Goal: Check status: Check status

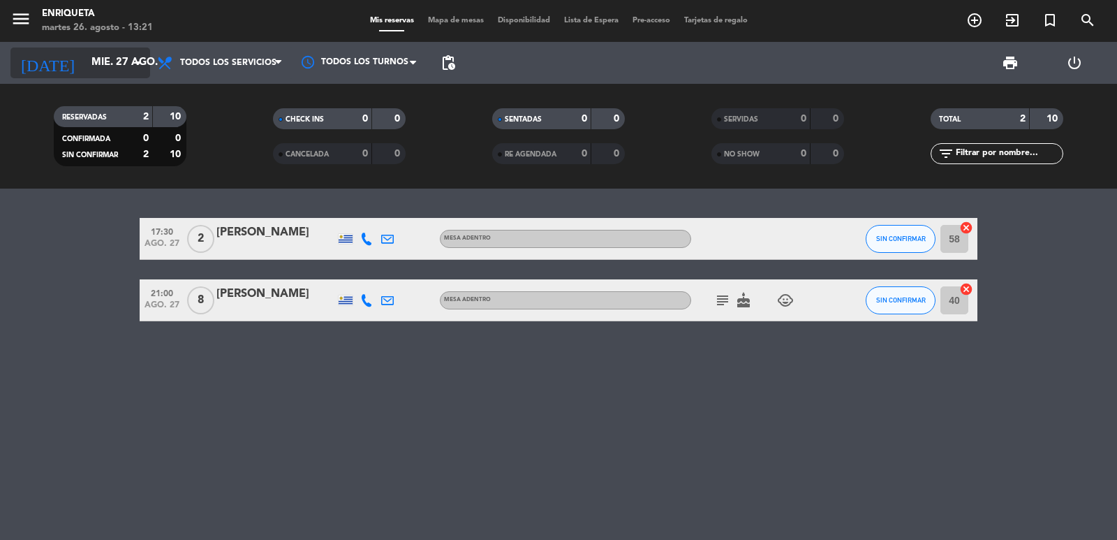
click at [115, 55] on input "mié. 27 ago." at bounding box center [152, 63] width 135 height 27
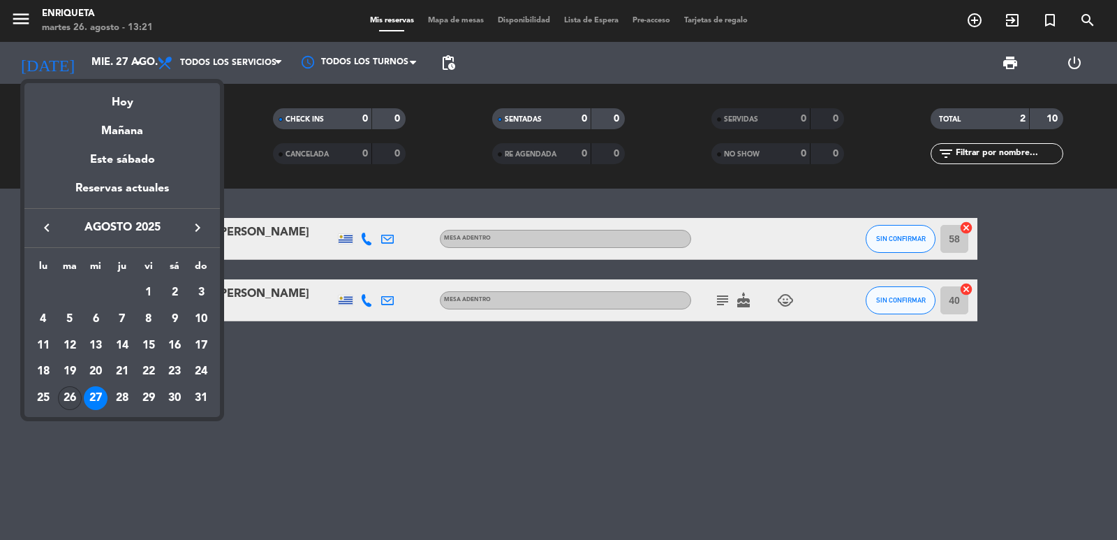
click at [69, 396] on div "26" at bounding box center [70, 398] width 24 height 24
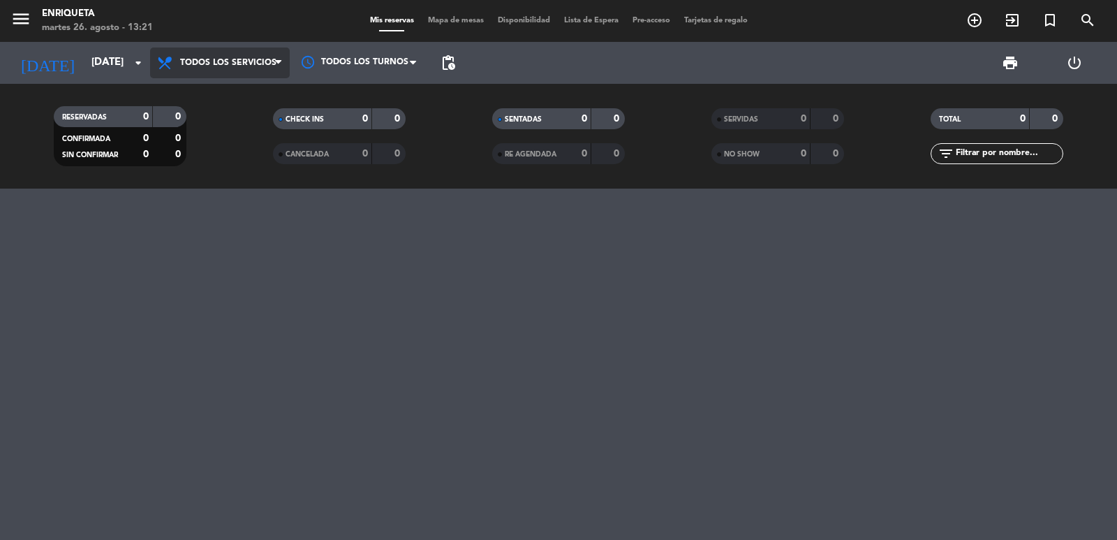
click at [245, 61] on span "Todos los servicios" at bounding box center [228, 63] width 96 height 10
click at [250, 91] on div "menu [PERSON_NAME][DATE] 26. agosto - 13:21 Mis reservas Mapa de mesas Disponib…" at bounding box center [558, 94] width 1117 height 189
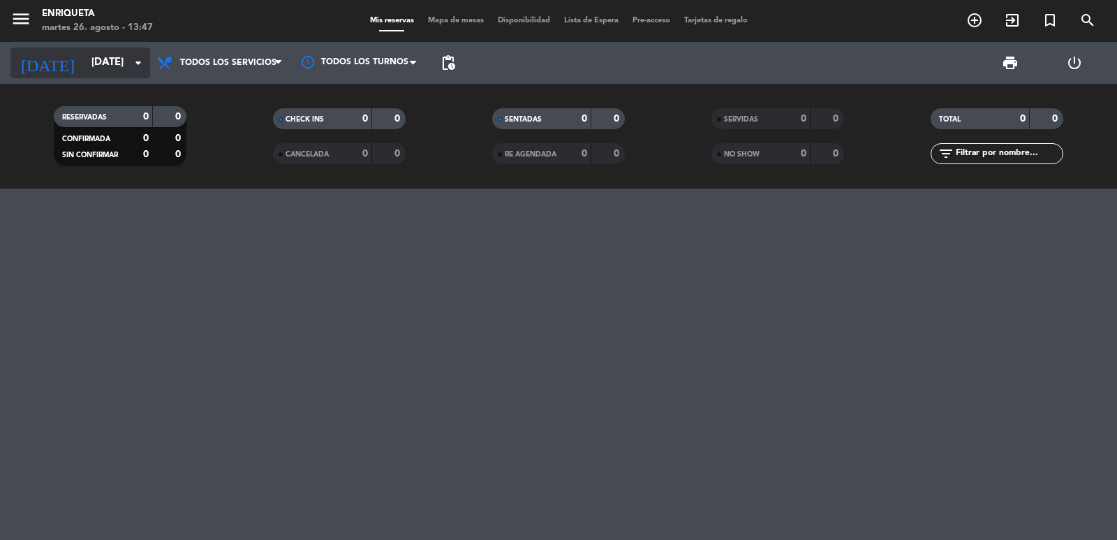
click at [94, 61] on input "[DATE]" at bounding box center [152, 63] width 135 height 27
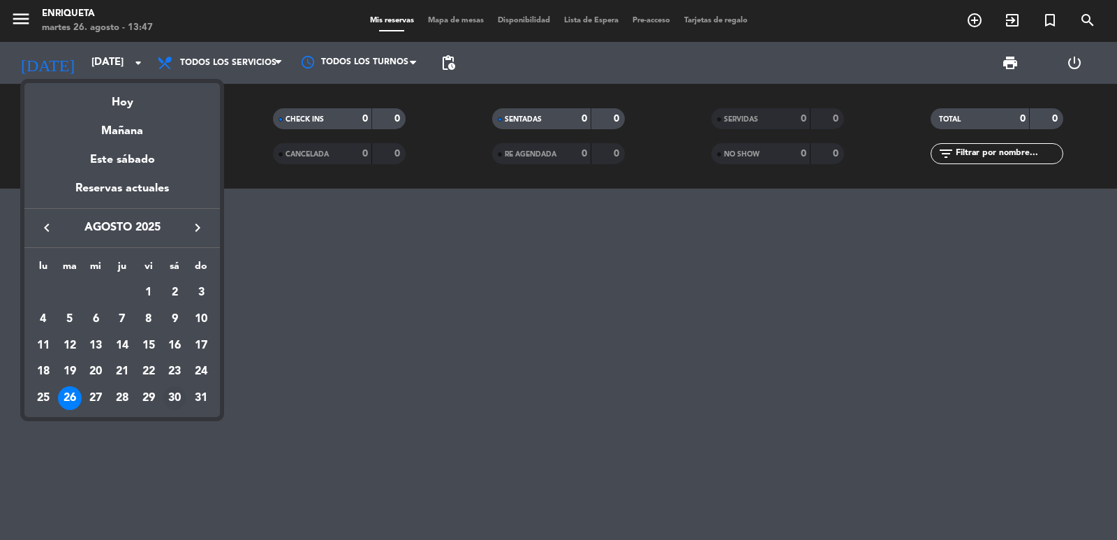
click at [169, 396] on div "30" at bounding box center [175, 398] width 24 height 24
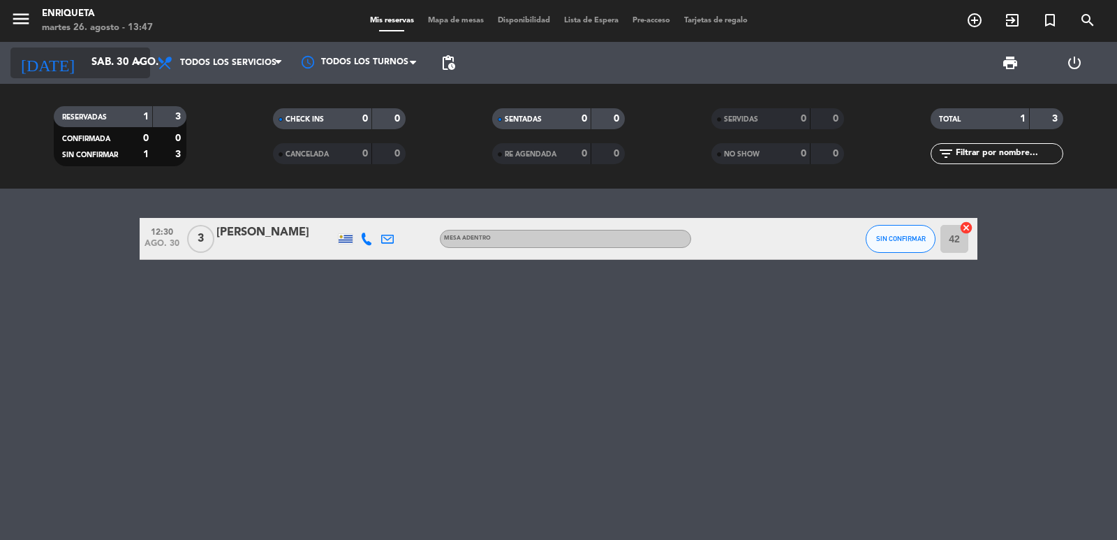
click at [85, 54] on input "sáb. 30 ago." at bounding box center [152, 63] width 135 height 27
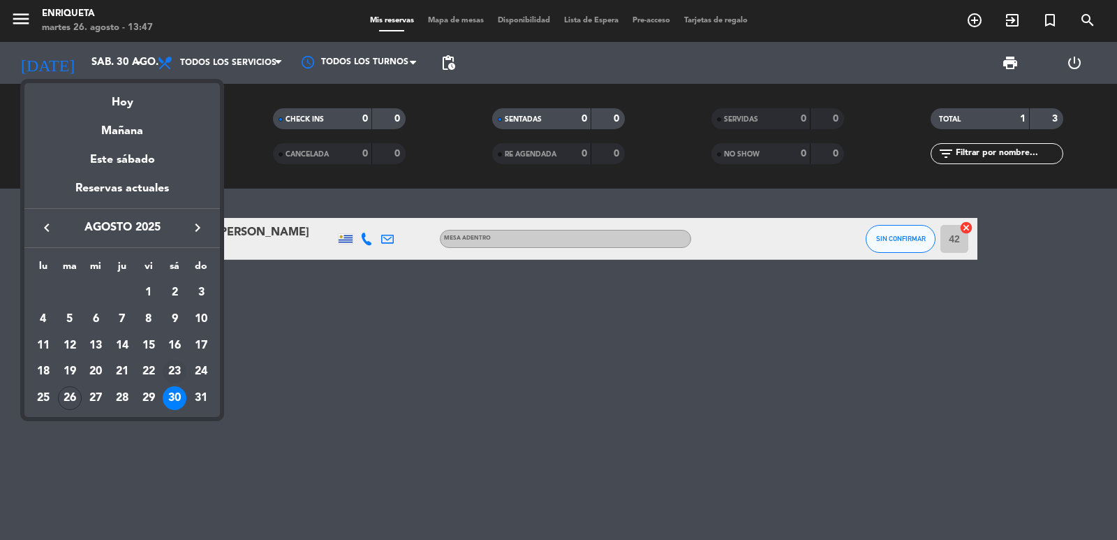
click at [166, 369] on div "23" at bounding box center [175, 372] width 24 height 24
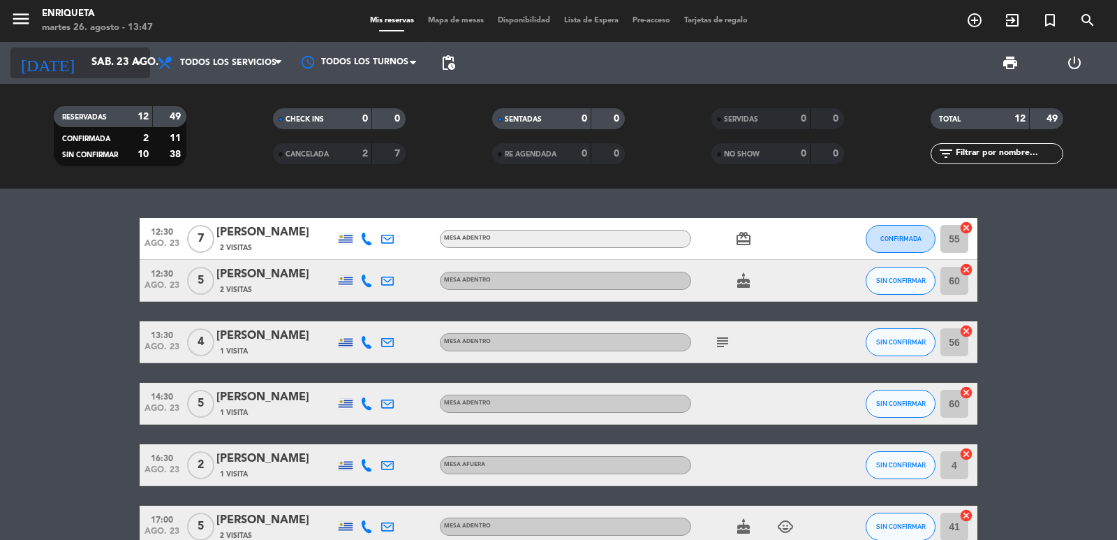
click at [101, 66] on input "sáb. 23 ago." at bounding box center [152, 63] width 135 height 27
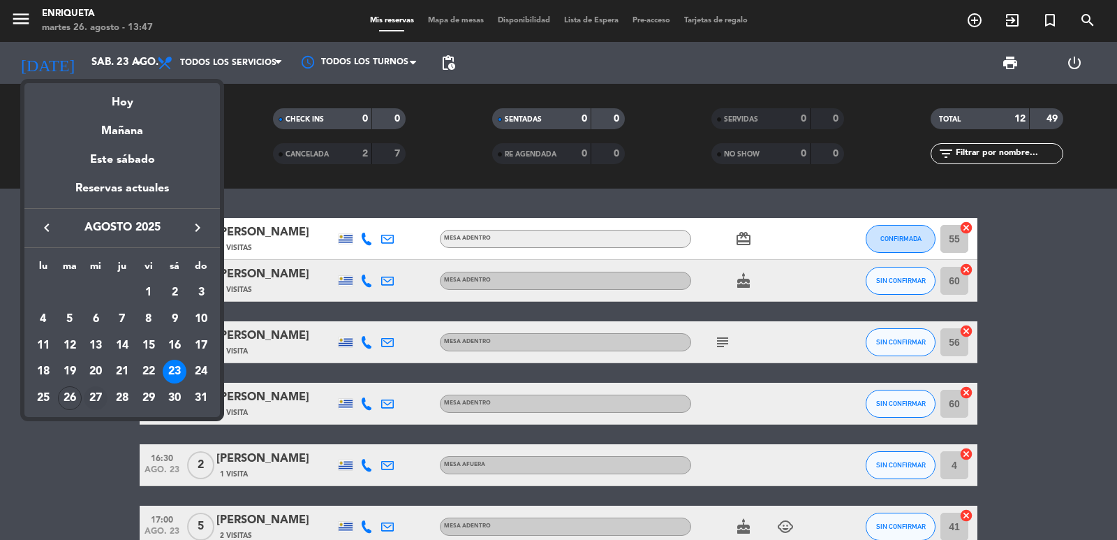
click at [96, 403] on div "27" at bounding box center [96, 398] width 24 height 24
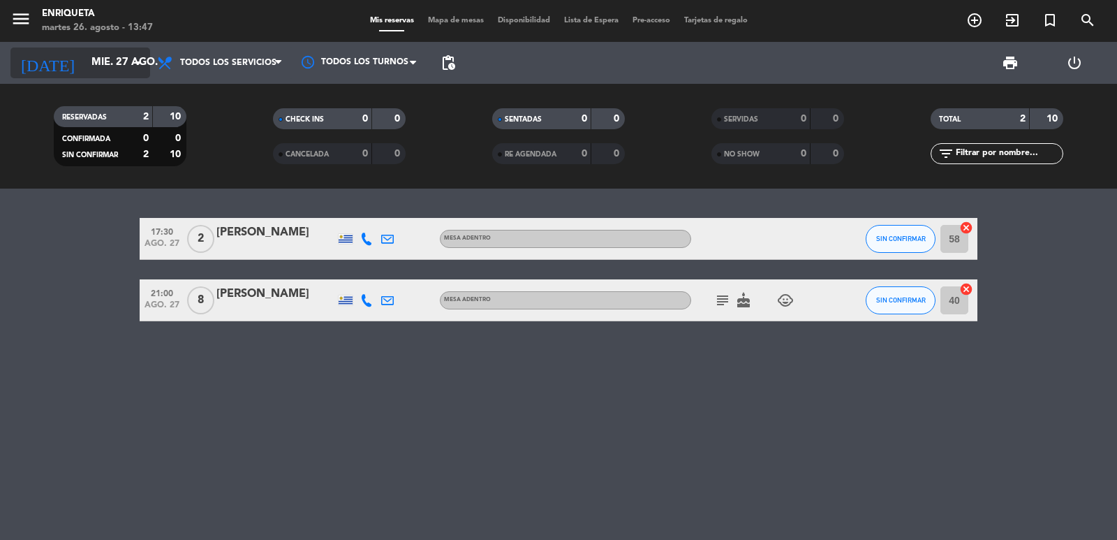
click at [113, 68] on input "mié. 27 ago." at bounding box center [152, 63] width 135 height 27
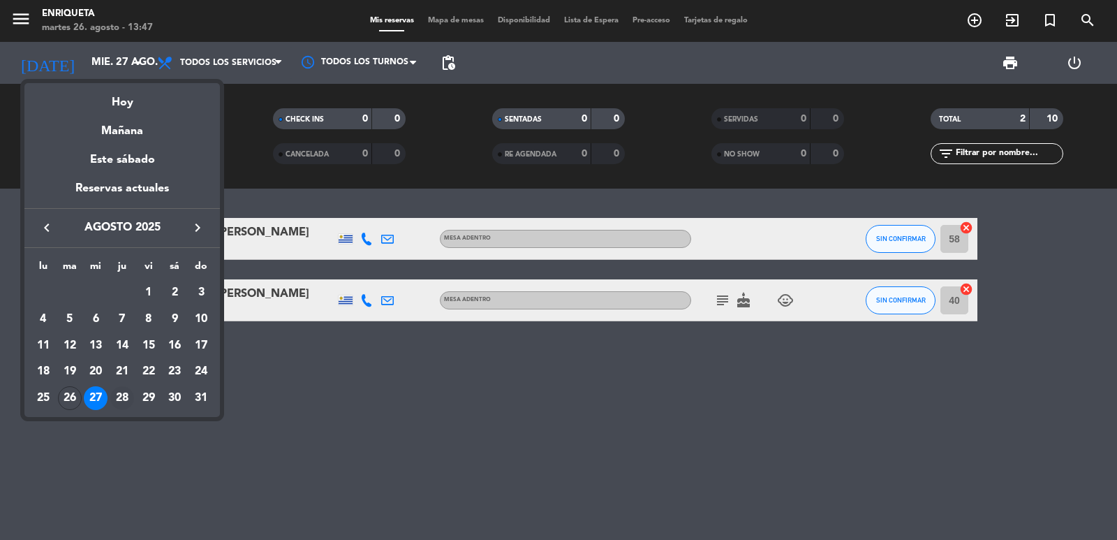
click at [120, 393] on div "28" at bounding box center [122, 398] width 24 height 24
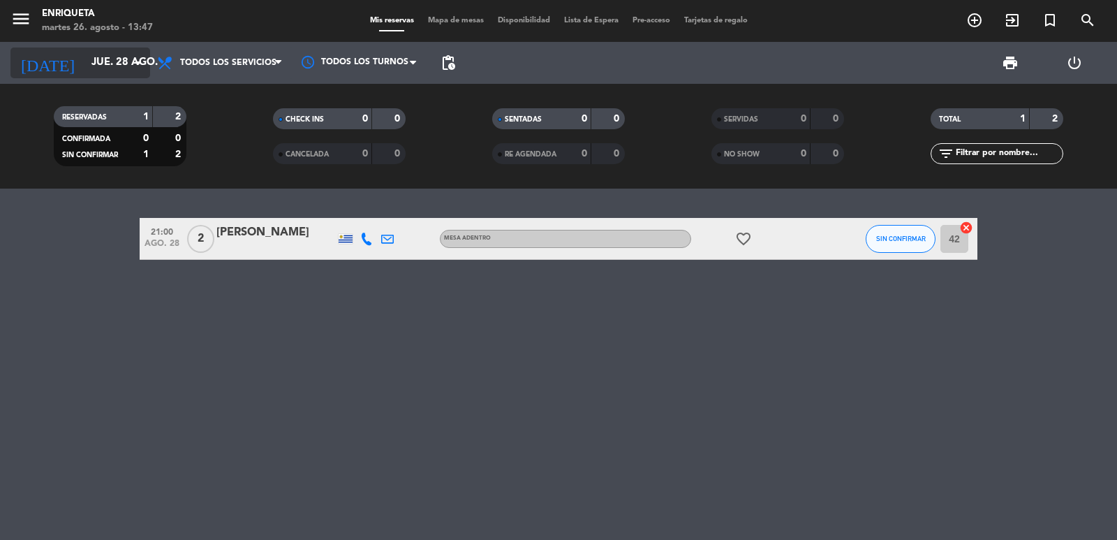
click at [86, 56] on input "jue. 28 ago." at bounding box center [152, 63] width 135 height 27
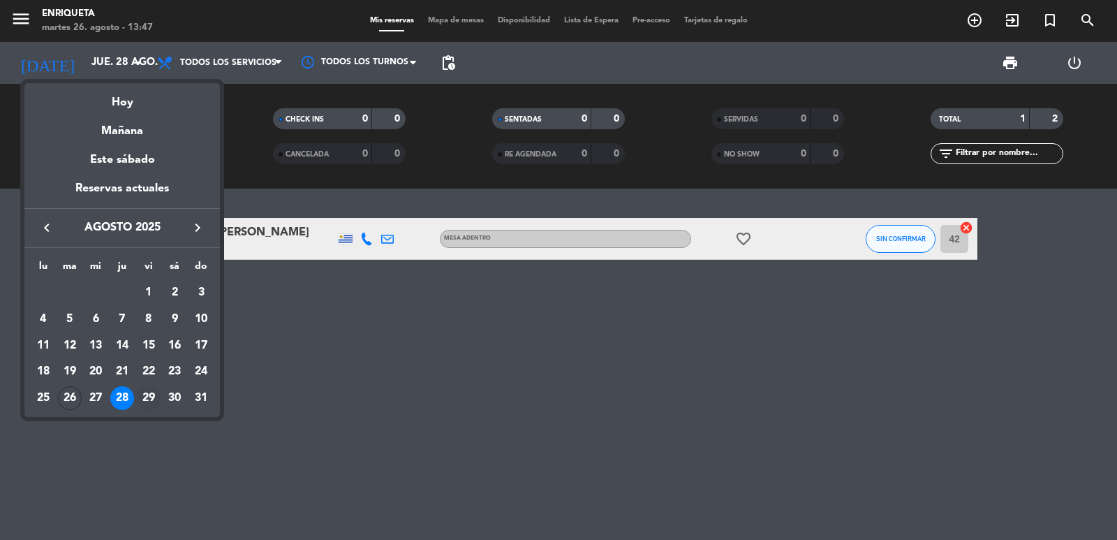
click at [155, 389] on div "29" at bounding box center [149, 398] width 24 height 24
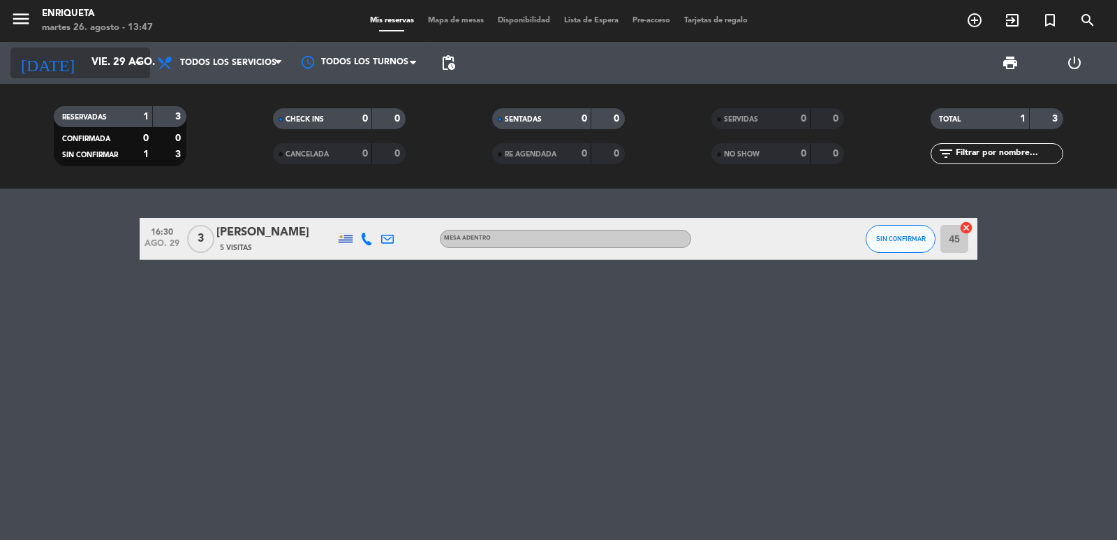
click at [85, 62] on input "vie. 29 ago." at bounding box center [152, 63] width 135 height 27
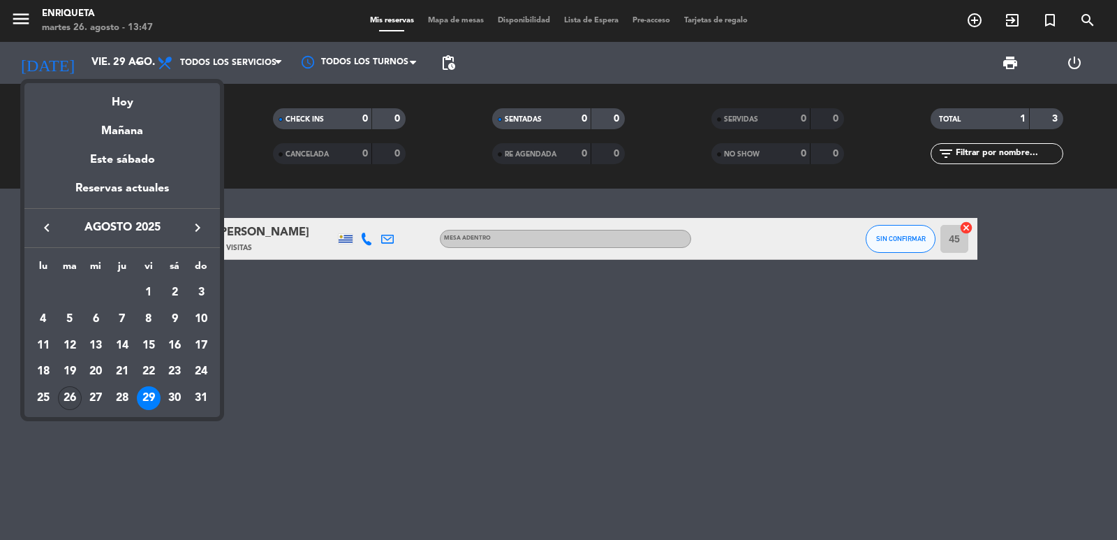
click at [70, 397] on div "26" at bounding box center [70, 398] width 24 height 24
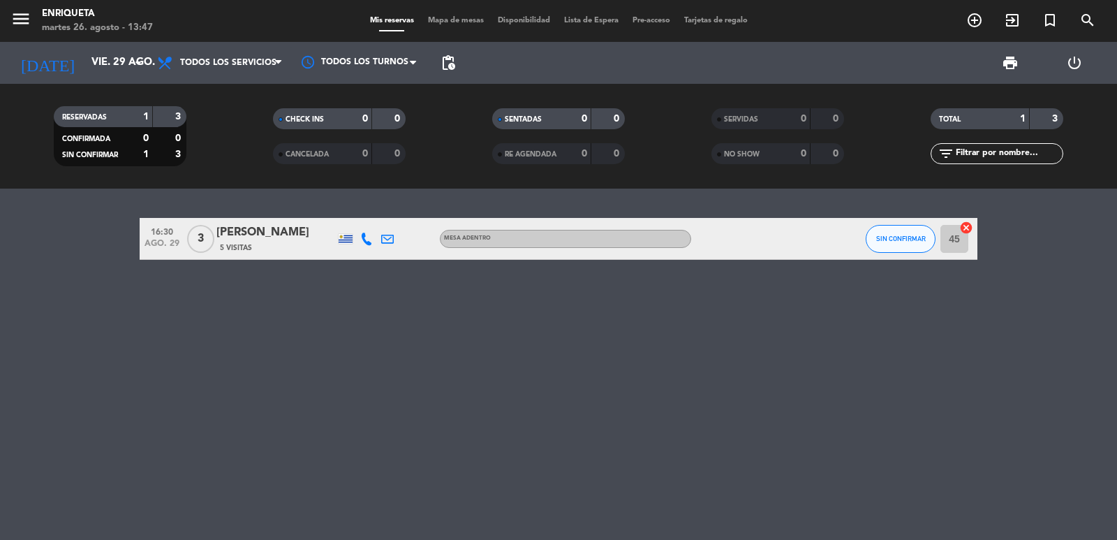
type input "[DATE]"
